Goal: Task Accomplishment & Management: Complete application form

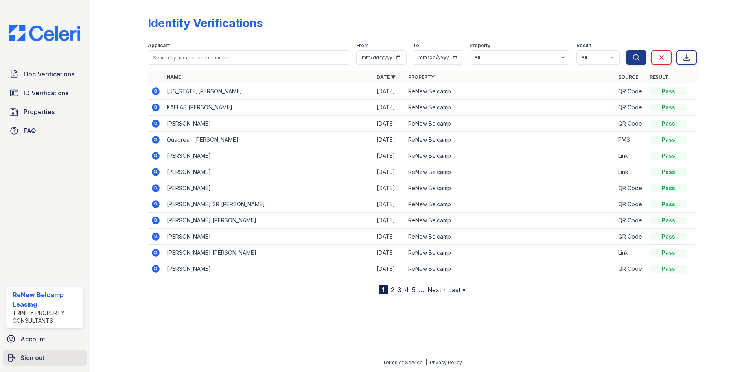
click at [26, 358] on span "Sign out" at bounding box center [32, 357] width 24 height 9
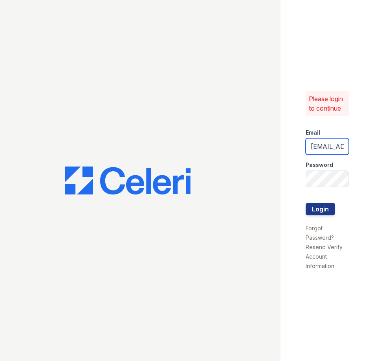
click at [326, 149] on input "renewbelcamp@trinity-pm.com" at bounding box center [327, 146] width 43 height 17
click at [343, 146] on input "renewbelcamp@trinity-pm.com" at bounding box center [327, 146] width 43 height 17
type input "[EMAIL_ADDRESS][DOMAIN_NAME]"
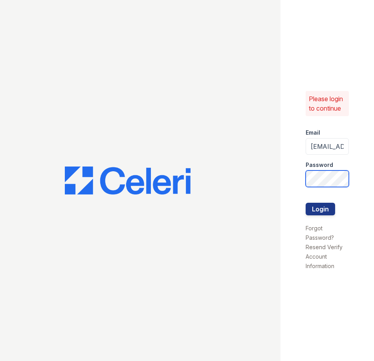
click at [374, 179] on html "Please login to continue Email renewharford@trinity-pm.com Password Login Forgo…" at bounding box center [187, 180] width 374 height 361
click at [306, 203] on button "Login" at bounding box center [320, 209] width 29 height 13
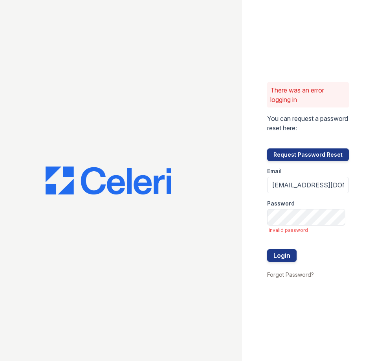
click at [264, 297] on div "There was an error logging in You can request a password reset here: Request Pa…" at bounding box center [308, 180] width 132 height 361
click at [284, 252] on button "Login" at bounding box center [281, 255] width 29 height 13
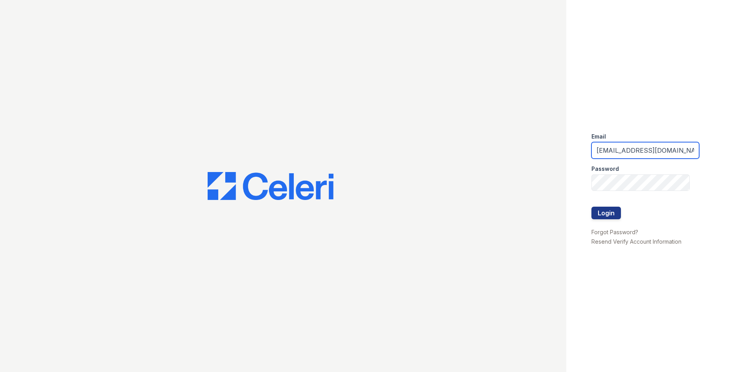
click at [638, 149] on input "renewbelcamp@trinity-pm.com" at bounding box center [646, 150] width 108 height 17
type input "[EMAIL_ADDRESS][DOMAIN_NAME]"
click at [583, 185] on div "Email renewharford@trinity-pm.com Password Login Forgot Password? Resend Verify…" at bounding box center [660, 186] width 189 height 372
click at [602, 214] on button "Login" at bounding box center [606, 212] width 29 height 13
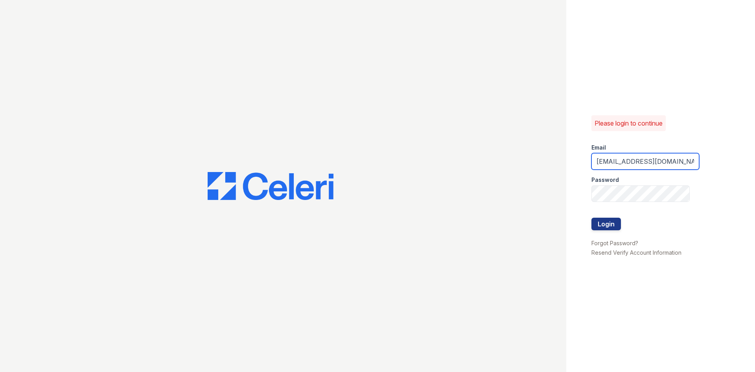
click at [636, 161] on input "renewbelcamp@trinity-pm.com" at bounding box center [646, 161] width 108 height 17
type input "renewharford@trinity-pm.com"
click at [573, 195] on div "Please login to continue Email renewharford@trinity-pm.com Password Login Forgo…" at bounding box center [660, 186] width 189 height 372
click at [592, 217] on button "Login" at bounding box center [606, 223] width 29 height 13
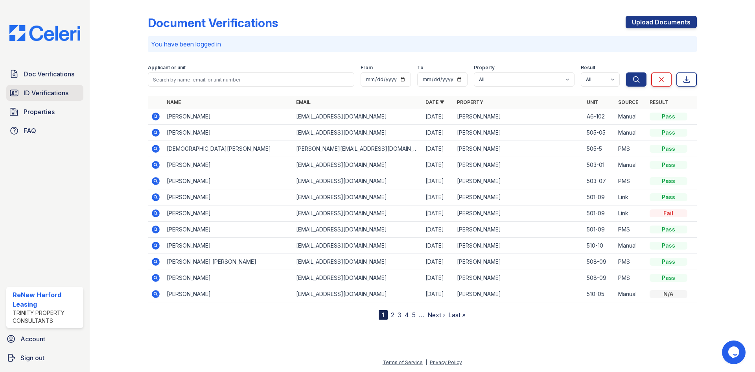
click at [41, 94] on span "ID Verifications" at bounding box center [46, 92] width 45 height 9
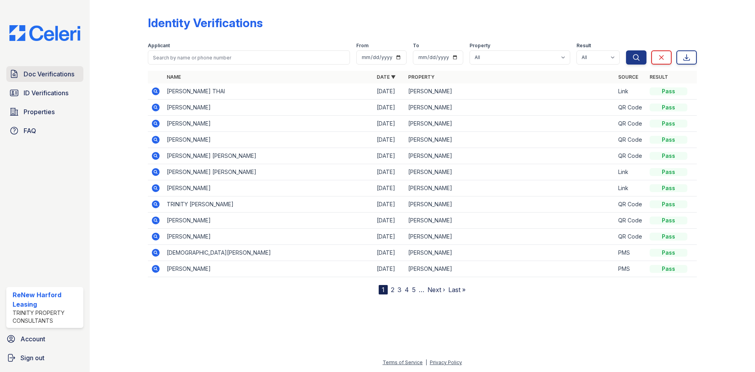
click at [42, 76] on span "Doc Verifications" at bounding box center [49, 73] width 51 height 9
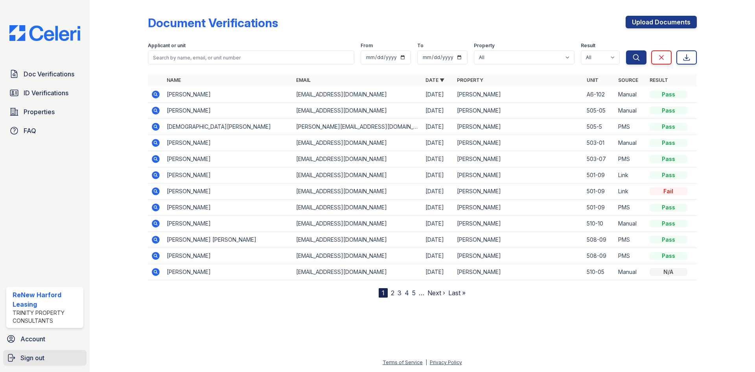
click at [52, 359] on link "Sign out" at bounding box center [44, 358] width 83 height 16
click at [16, 361] on link "Sign out" at bounding box center [44, 358] width 83 height 16
click at [15, 355] on icon "submit" at bounding box center [10, 357] width 9 height 9
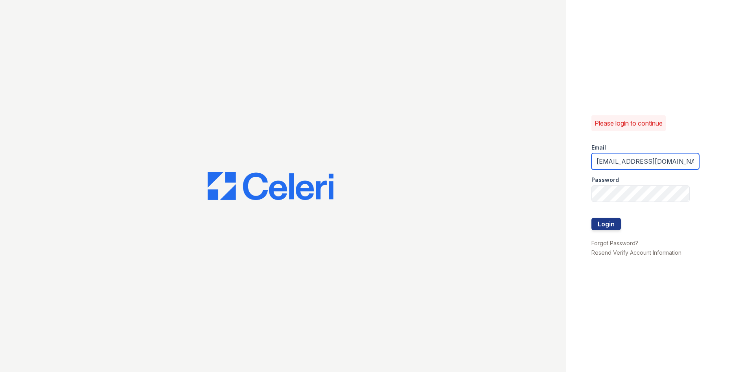
click at [663, 164] on input "[EMAIL_ADDRESS][DOMAIN_NAME]" at bounding box center [646, 161] width 108 height 17
type input "[EMAIL_ADDRESS][DOMAIN_NAME]"
click at [617, 221] on button "Login" at bounding box center [606, 223] width 29 height 13
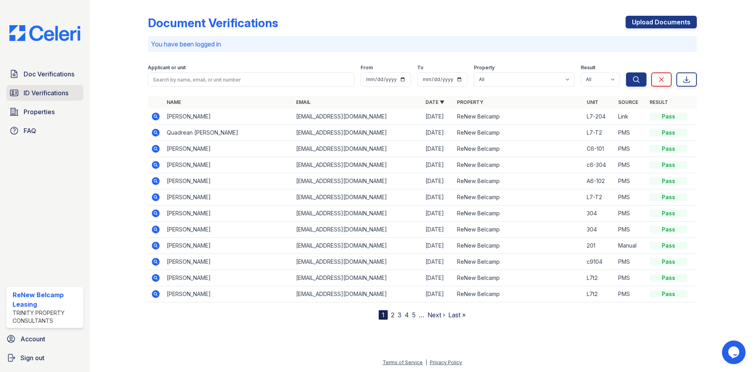
click at [43, 88] on span "ID Verifications" at bounding box center [46, 92] width 45 height 9
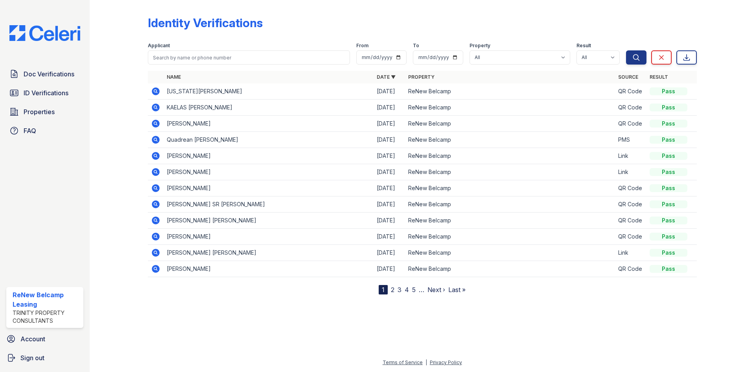
click at [393, 291] on link "2" at bounding box center [393, 290] width 4 height 8
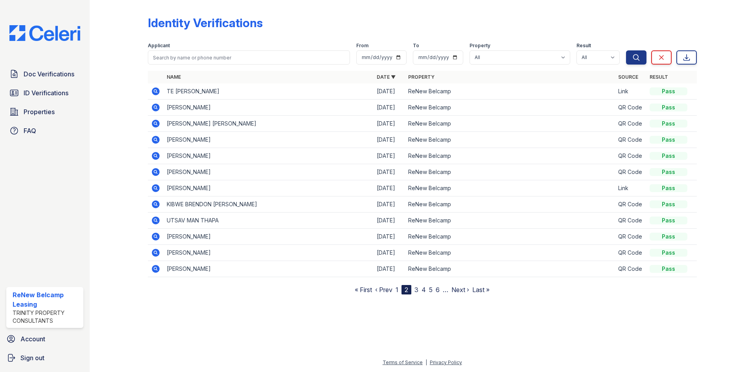
click at [398, 288] on link "1" at bounding box center [397, 290] width 3 height 8
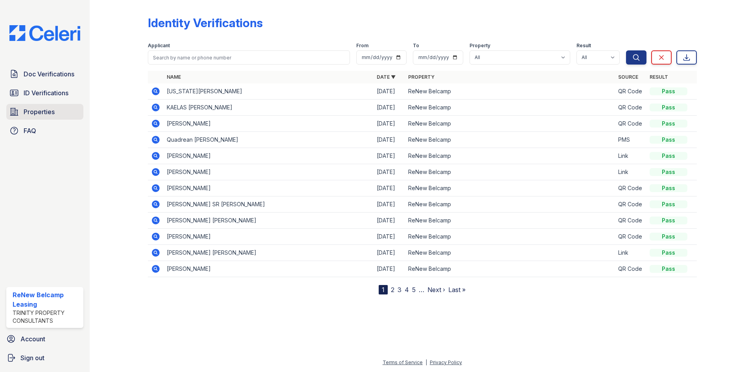
click at [33, 109] on span "Properties" at bounding box center [39, 111] width 31 height 9
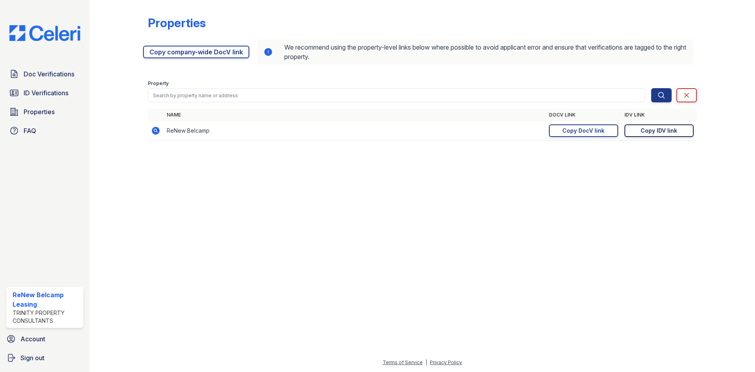
click at [667, 132] on div "Copy IDV link" at bounding box center [659, 131] width 37 height 8
click at [42, 68] on link "Doc Verifications" at bounding box center [44, 74] width 77 height 16
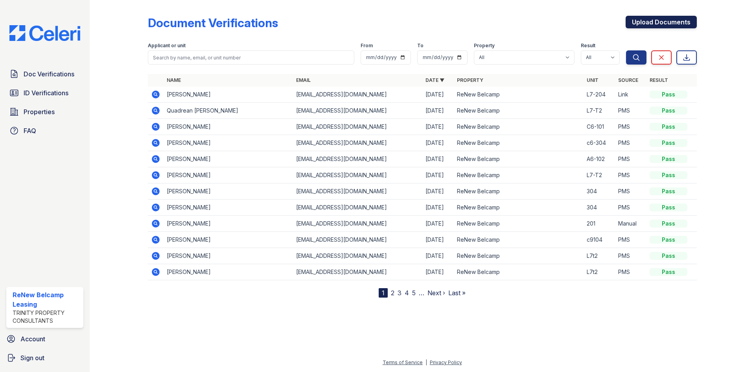
click at [658, 24] on link "Upload Documents" at bounding box center [661, 22] width 71 height 13
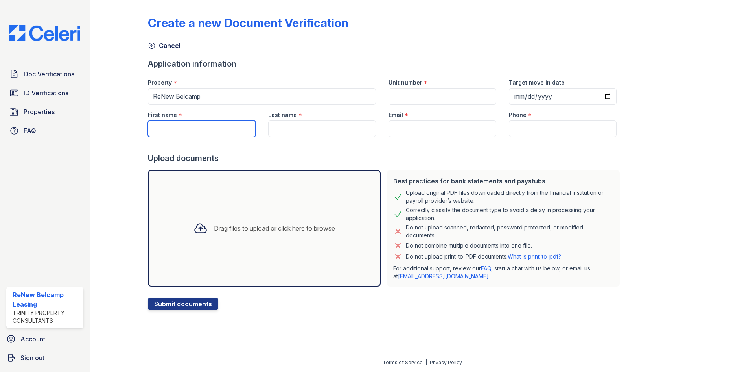
click at [195, 126] on input "First name" at bounding box center [202, 128] width 108 height 17
type input "Edese"
click at [293, 128] on input "Last name" at bounding box center [322, 128] width 108 height 17
type input "Sceppe"
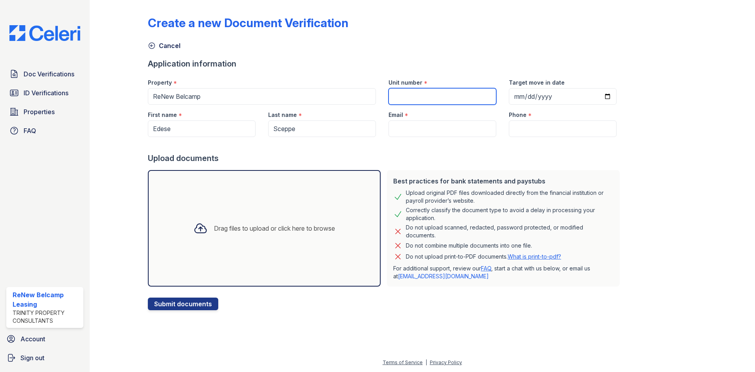
click at [412, 97] on input "Unit number" at bounding box center [443, 96] width 108 height 17
type input "301"
click at [407, 121] on input "Email" at bounding box center [443, 128] width 108 height 17
paste input "edese22@gmail.com"
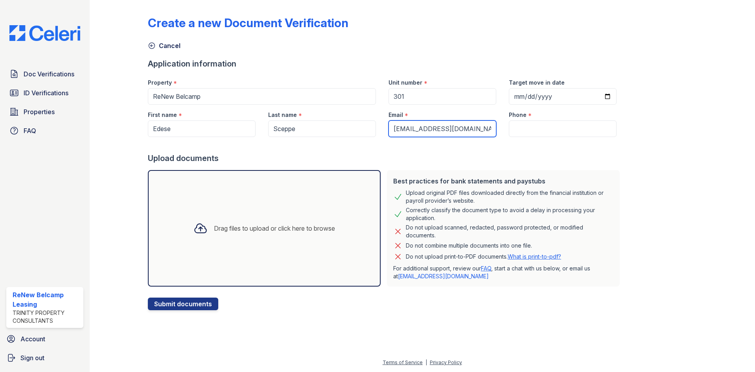
type input "edese22@gmail.com"
click at [537, 128] on input "Phone" at bounding box center [563, 128] width 108 height 17
paste input "(914) 309-6670"
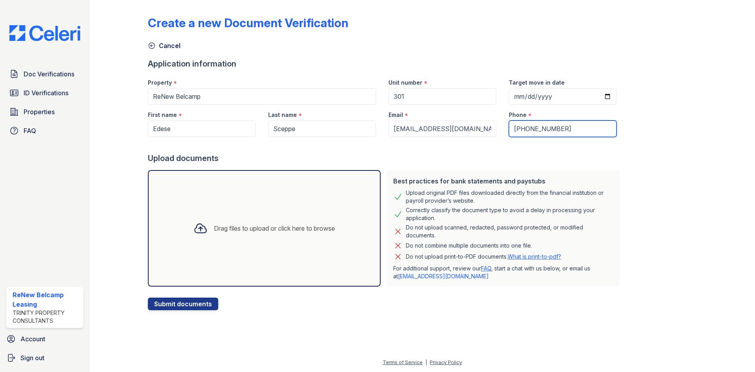
type input "(914) 309-6670"
click at [529, 94] on input "Target move in date" at bounding box center [563, 96] width 108 height 17
click at [597, 90] on input "Target move in date" at bounding box center [563, 96] width 108 height 17
click at [599, 99] on input "Target move in date" at bounding box center [563, 96] width 108 height 17
type input "2025-09-05"
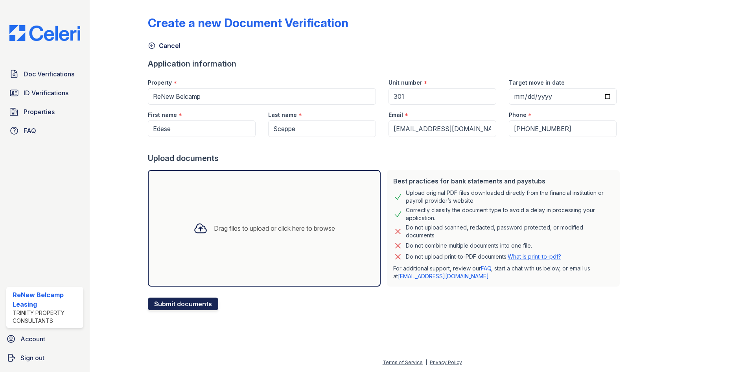
click at [190, 310] on button "Submit documents" at bounding box center [183, 303] width 70 height 13
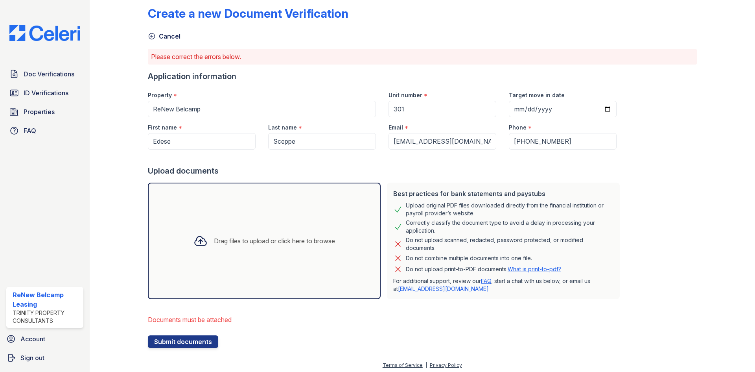
scroll to position [12, 0]
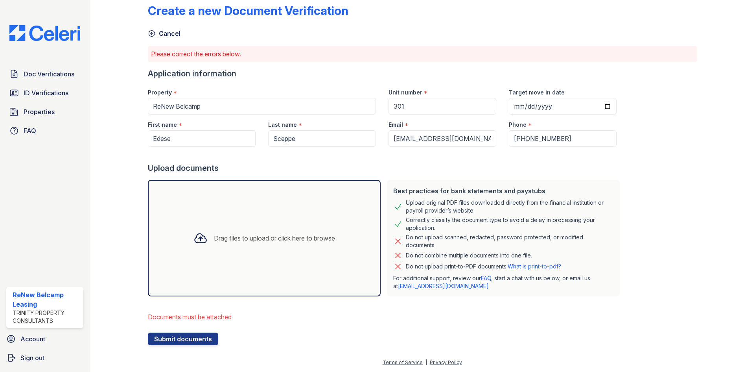
click at [216, 252] on div "Drag files to upload or click here to browse" at bounding box center [264, 238] width 233 height 116
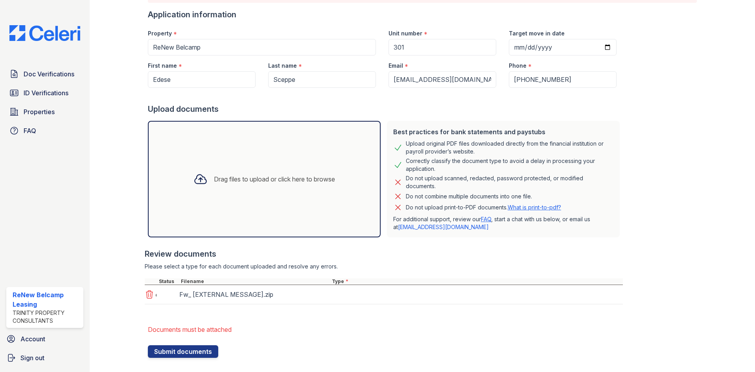
scroll to position [84, 0]
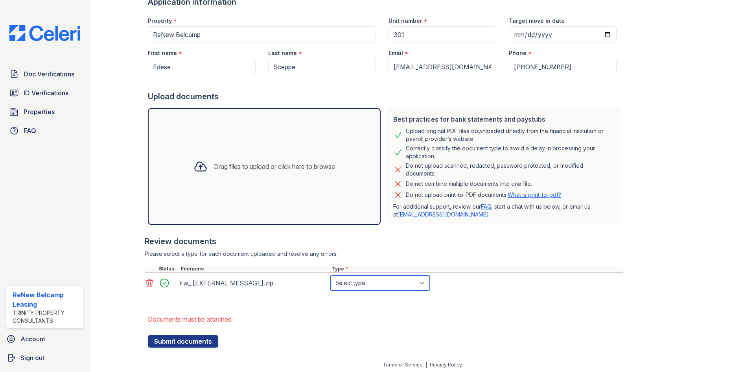
click at [359, 284] on select "Select type Paystub Bank Statement Offer Letter Tax Documents Benefit Award Let…" at bounding box center [380, 282] width 100 height 15
select select "paystub"
click at [330, 275] on select "Select type Paystub Bank Statement Offer Letter Tax Documents Benefit Award Let…" at bounding box center [380, 282] width 100 height 15
click at [217, 159] on div "Drag files to upload or click here to browse" at bounding box center [264, 166] width 154 height 27
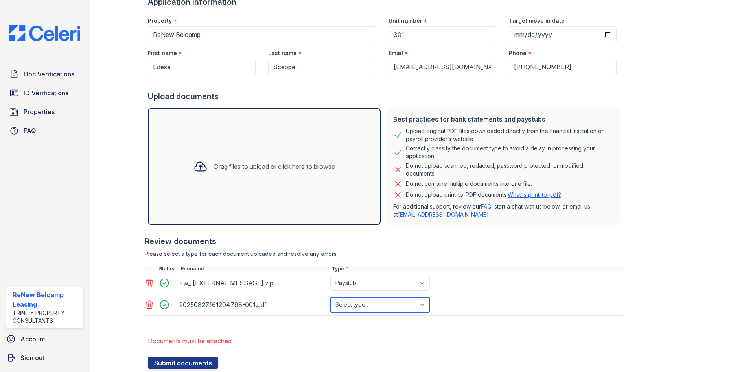
click at [345, 300] on select "Select type Paystub Bank Statement Offer Letter Tax Documents Benefit Award Let…" at bounding box center [380, 304] width 100 height 15
select select "paystub"
click at [330, 297] on select "Select type Paystub Bank Statement Offer Letter Tax Documents Benefit Award Let…" at bounding box center [380, 304] width 100 height 15
click at [180, 360] on button "Submit documents" at bounding box center [183, 362] width 70 height 13
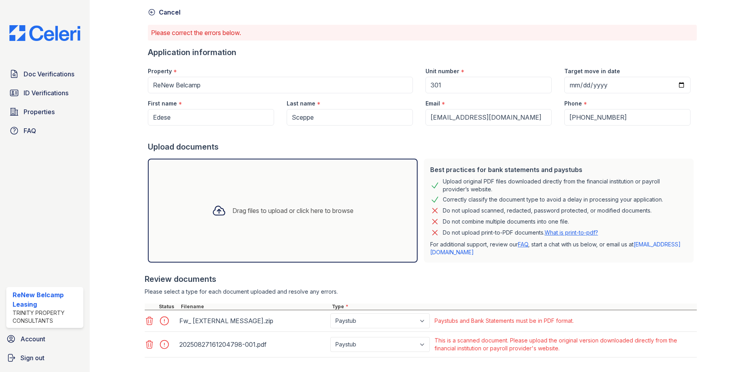
scroll to position [74, 0]
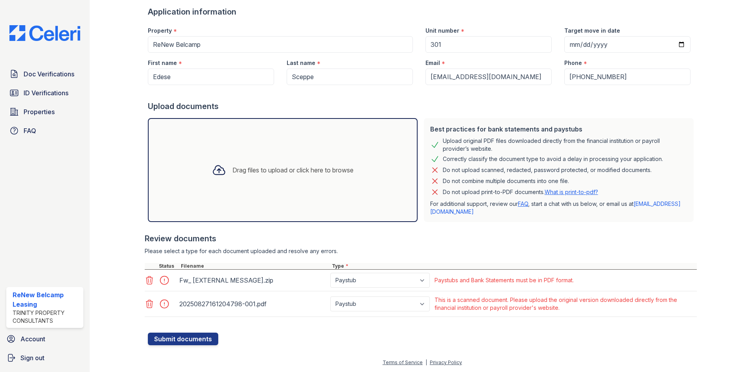
click at [149, 281] on icon at bounding box center [149, 279] width 9 height 9
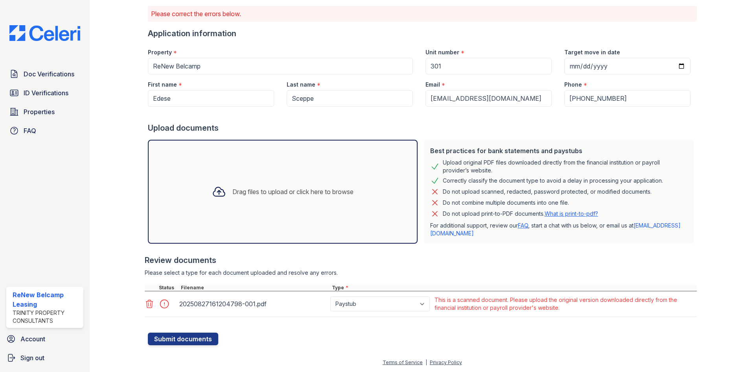
click at [148, 306] on icon at bounding box center [149, 304] width 7 height 8
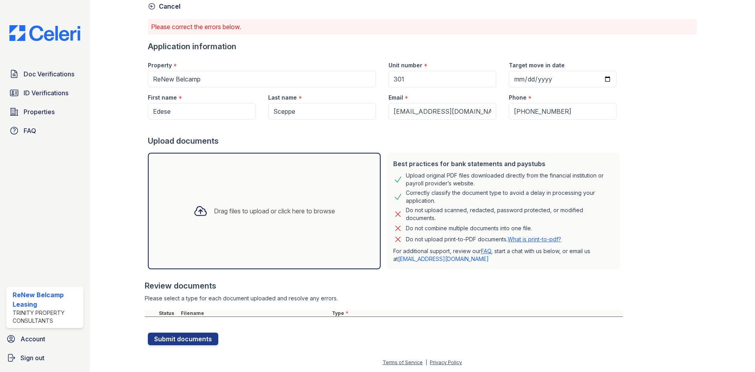
scroll to position [39, 0]
click at [242, 207] on div "Drag files to upload or click here to browse" at bounding box center [274, 210] width 121 height 9
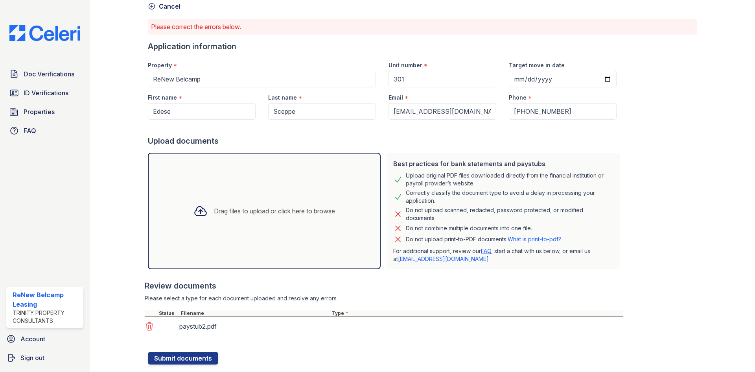
scroll to position [52, 0]
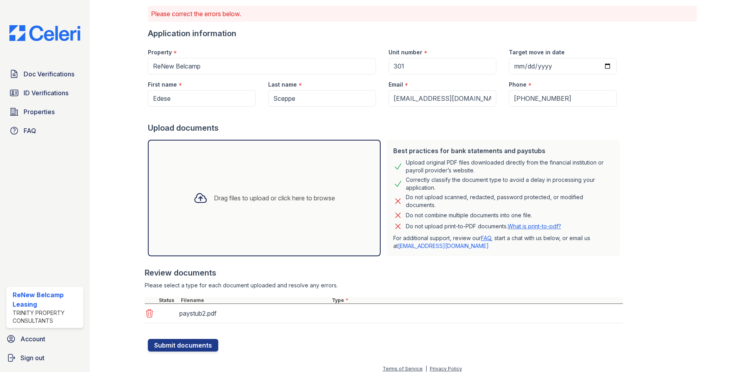
click at [200, 197] on icon at bounding box center [200, 198] width 14 height 14
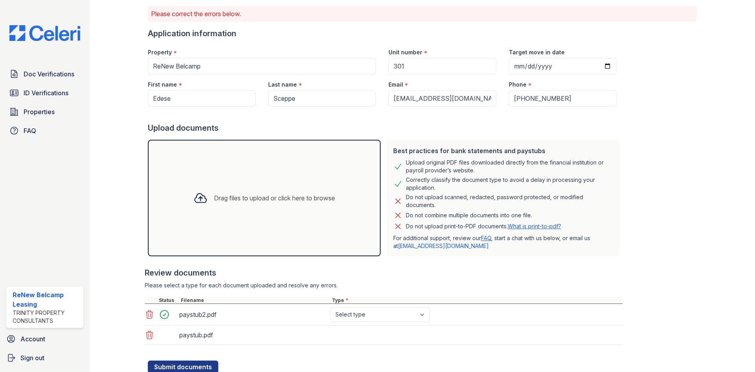
click at [262, 206] on div "Drag files to upload or click here to browse" at bounding box center [264, 197] width 154 height 27
click at [222, 197] on div "Drag files to upload or click here to browse" at bounding box center [274, 197] width 121 height 9
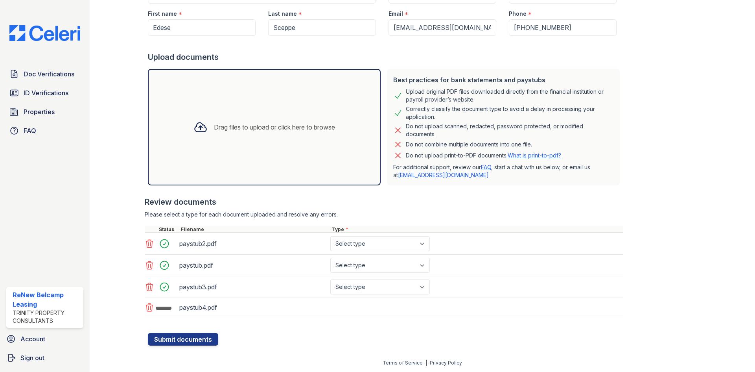
scroll to position [123, 0]
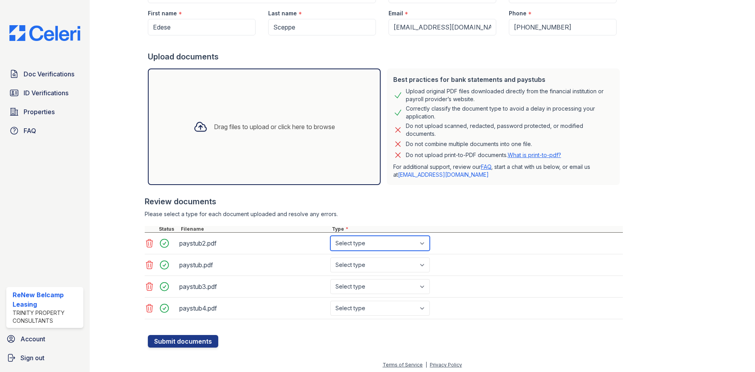
click at [387, 243] on select "Select type Paystub Bank Statement Offer Letter Tax Documents Benefit Award Let…" at bounding box center [380, 243] width 100 height 15
select select "paystub"
click at [330, 236] on select "Select type Paystub Bank Statement Offer Letter Tax Documents Benefit Award Let…" at bounding box center [380, 243] width 100 height 15
click at [385, 262] on select "Select type Paystub Bank Statement Offer Letter Tax Documents Benefit Award Let…" at bounding box center [380, 264] width 100 height 15
select select "paystub"
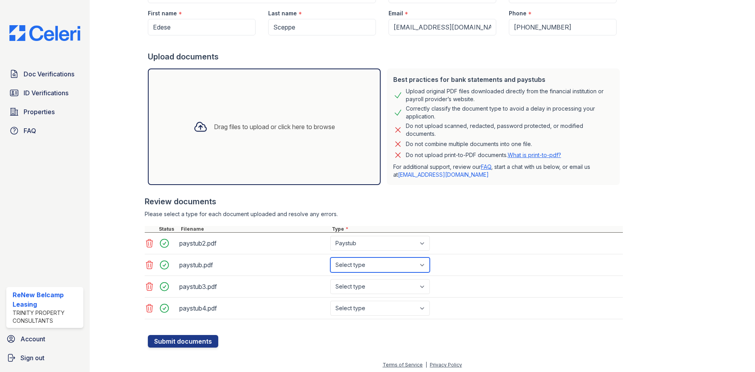
click at [330, 257] on select "Select type Paystub Bank Statement Offer Letter Tax Documents Benefit Award Let…" at bounding box center [380, 264] width 100 height 15
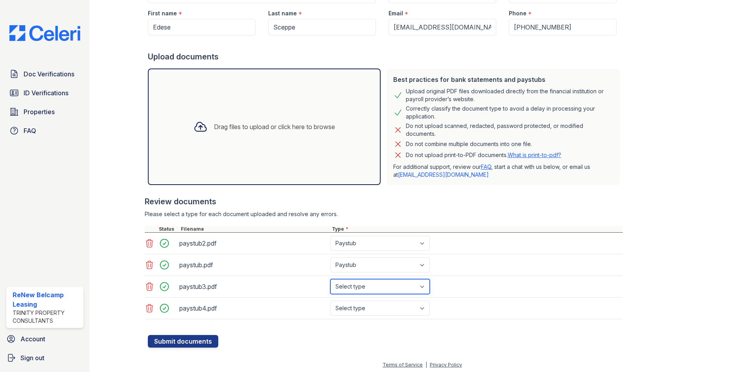
click at [380, 287] on select "Select type Paystub Bank Statement Offer Letter Tax Documents Benefit Award Let…" at bounding box center [380, 286] width 100 height 15
select select "paystub"
click at [330, 279] on select "Select type Paystub Bank Statement Offer Letter Tax Documents Benefit Award Let…" at bounding box center [380, 286] width 100 height 15
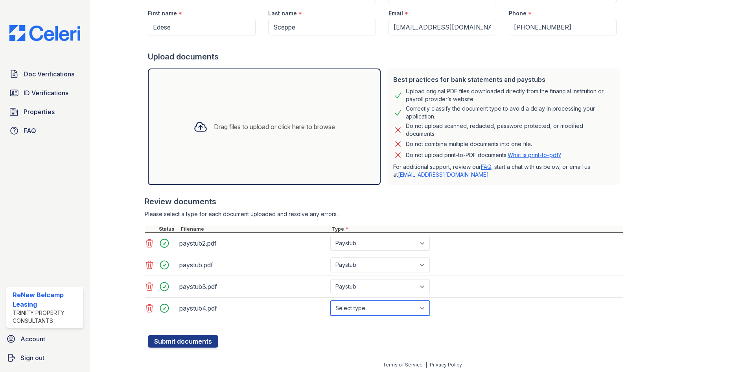
click at [386, 314] on select "Select type Paystub Bank Statement Offer Letter Tax Documents Benefit Award Let…" at bounding box center [380, 307] width 100 height 15
select select "paystub"
click at [330, 300] on select "Select type Paystub Bank Statement Offer Letter Tax Documents Benefit Award Let…" at bounding box center [380, 307] width 100 height 15
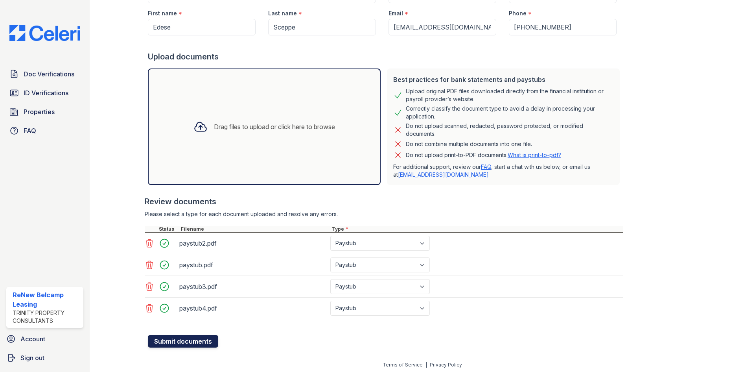
click at [187, 342] on button "Submit documents" at bounding box center [183, 341] width 70 height 13
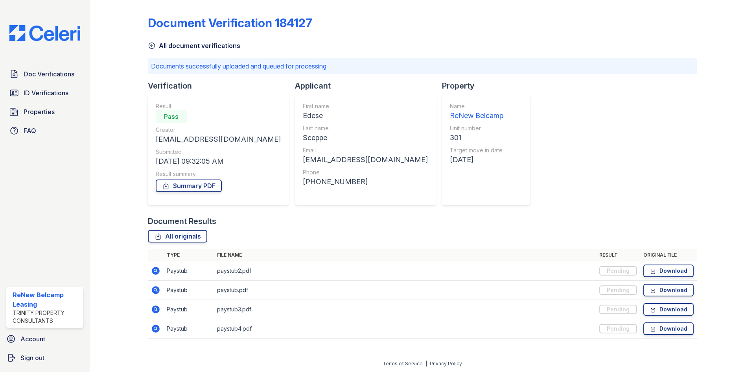
scroll to position [1, 0]
click at [53, 71] on span "Doc Verifications" at bounding box center [49, 73] width 51 height 9
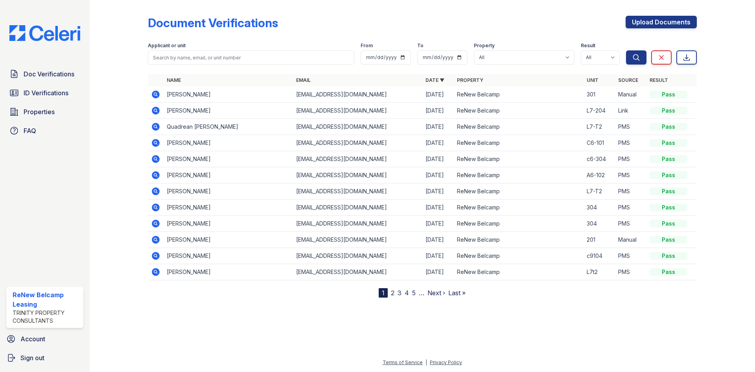
click at [184, 125] on td "Quadrean [PERSON_NAME]" at bounding box center [228, 127] width 129 height 16
click at [156, 128] on icon at bounding box center [156, 127] width 8 height 8
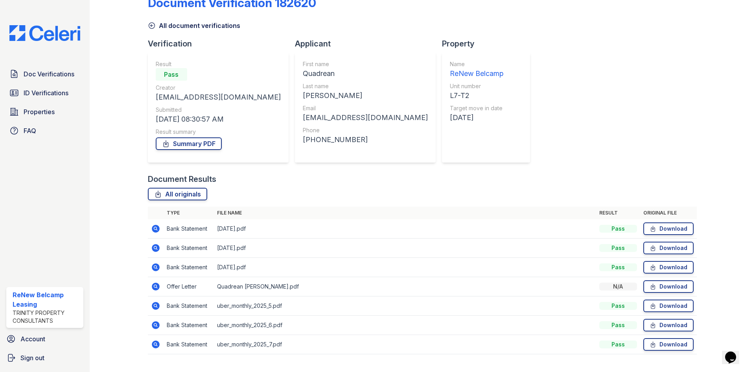
scroll to position [37, 0]
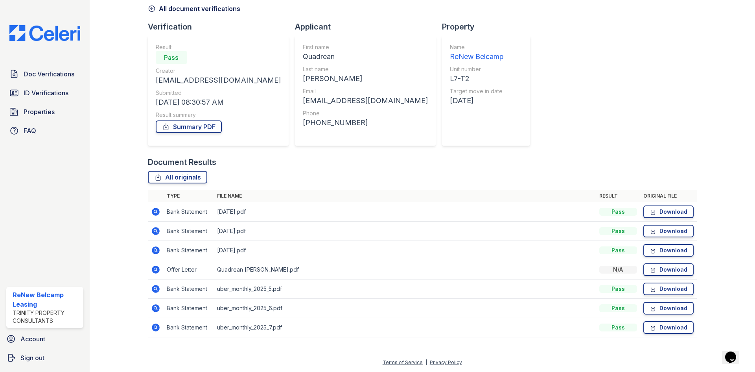
click at [157, 270] on icon at bounding box center [156, 269] width 8 height 8
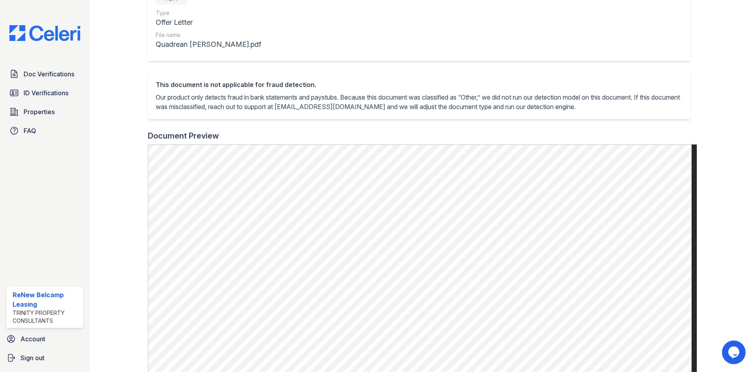
scroll to position [127, 0]
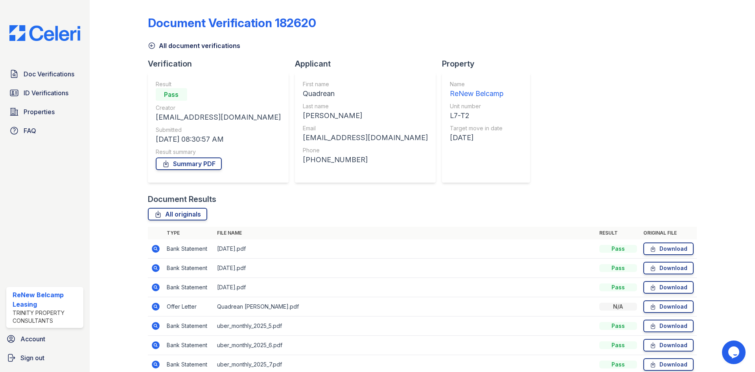
scroll to position [37, 0]
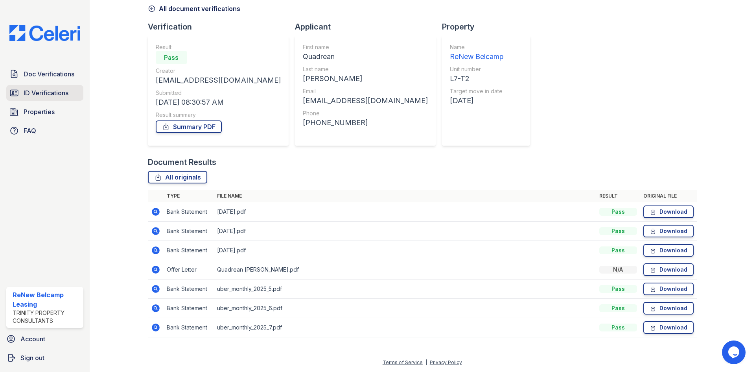
click at [73, 94] on link "ID Verifications" at bounding box center [44, 93] width 77 height 16
